Goal: Task Accomplishment & Management: Complete application form

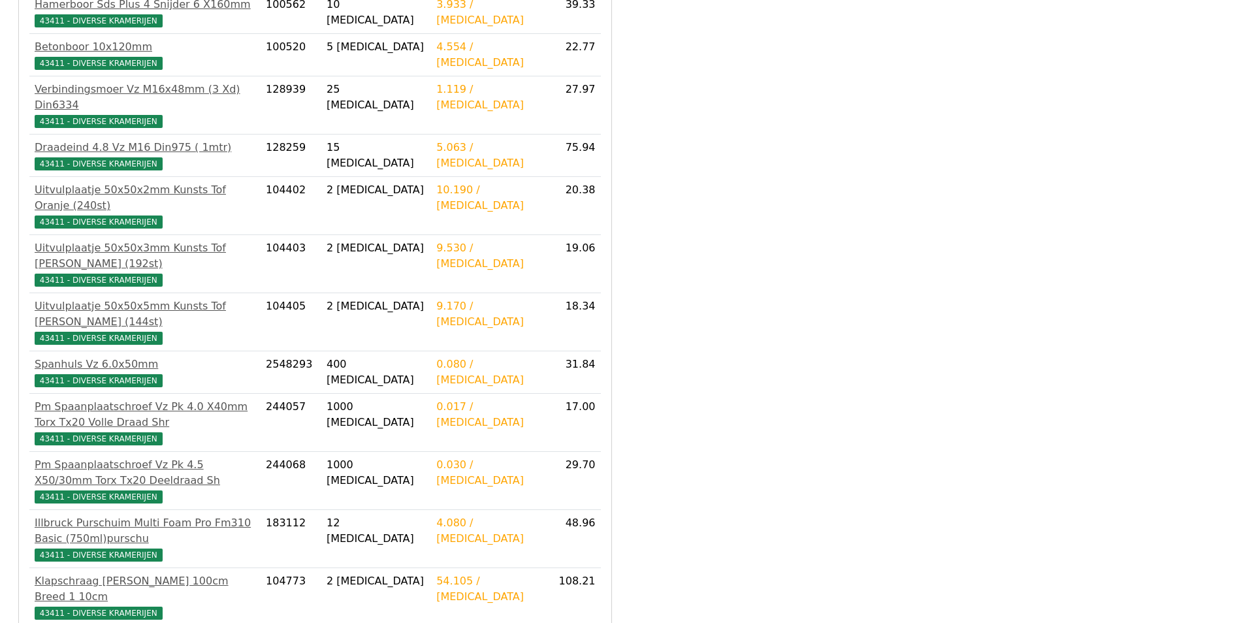
scroll to position [410, 0]
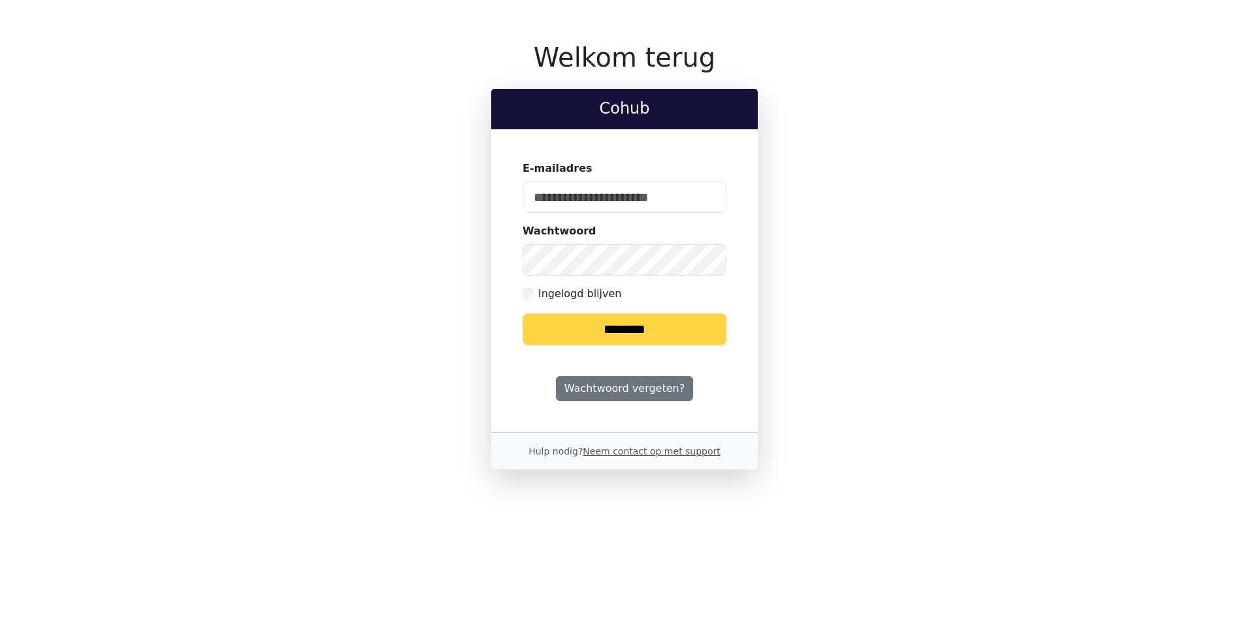
type input "**********"
click at [589, 333] on input "********" at bounding box center [625, 329] width 204 height 31
